Goal: Information Seeking & Learning: Learn about a topic

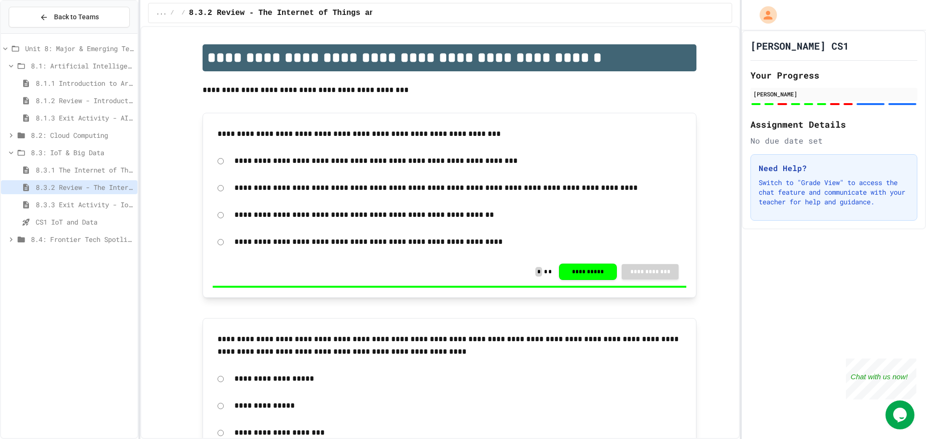
click at [113, 246] on div "8.4: Frontier Tech Spotlight" at bounding box center [69, 239] width 136 height 14
click at [114, 248] on div "8.4: Frontier Tech Spotlight" at bounding box center [69, 240] width 136 height 17
click at [114, 252] on span "8.4.1 Emerging Technologies: Shaping Our Digital Future" at bounding box center [85, 257] width 98 height 10
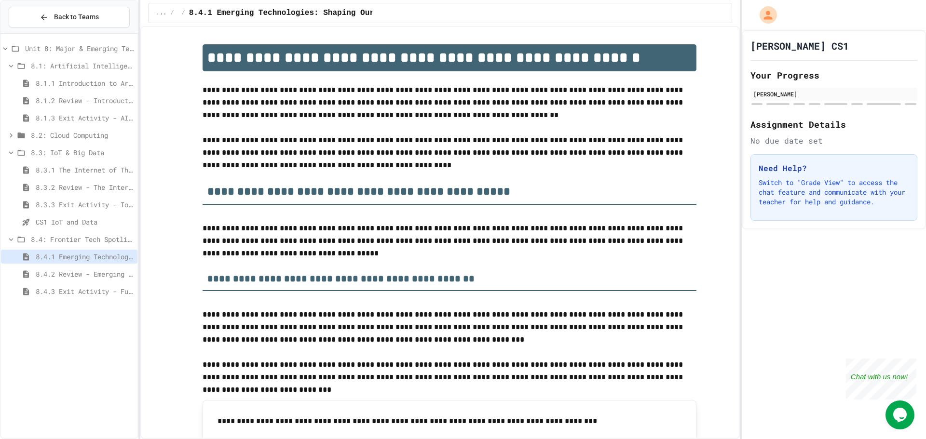
click at [67, 68] on span "8.1: Artificial Intelligence Basics" at bounding box center [82, 66] width 103 height 10
